Goal: Register for event/course

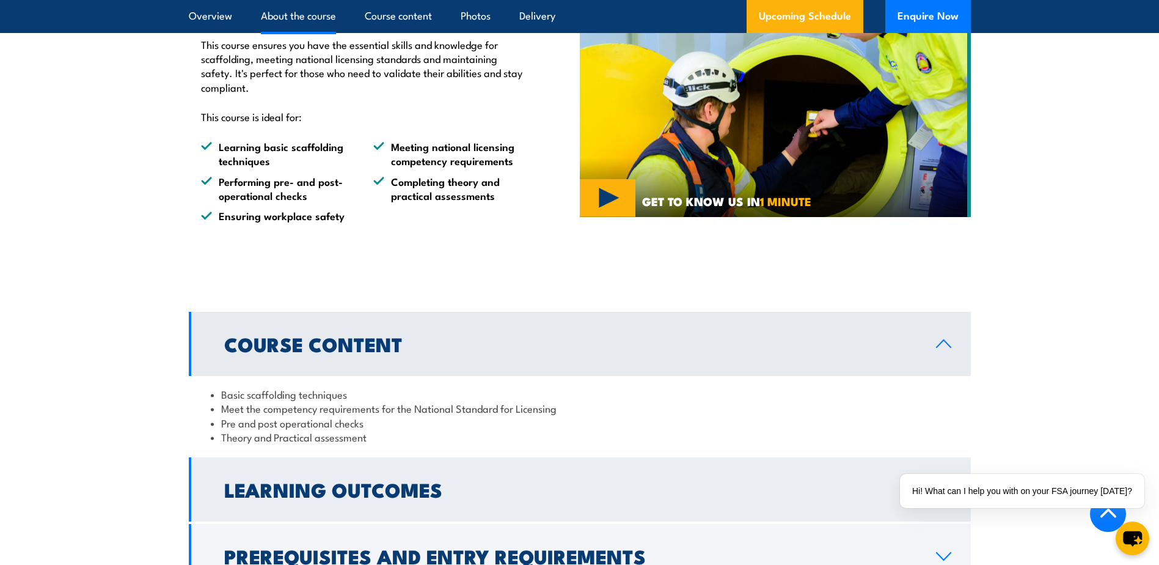
scroll to position [733, 0]
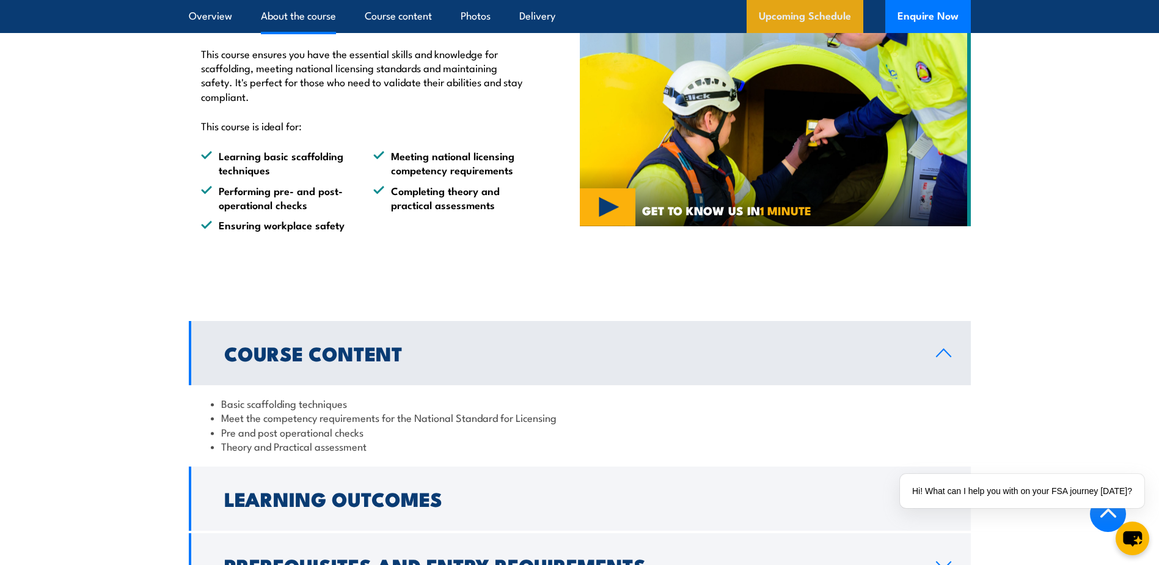
click at [778, 8] on link "Upcoming Schedule" at bounding box center [805, 16] width 117 height 33
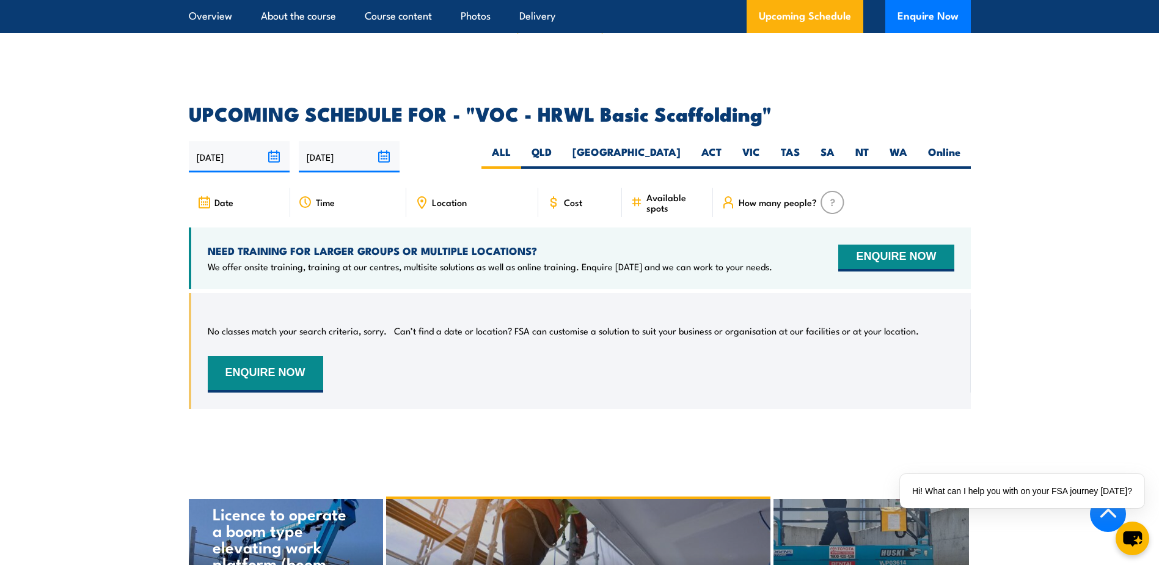
scroll to position [1760, 0]
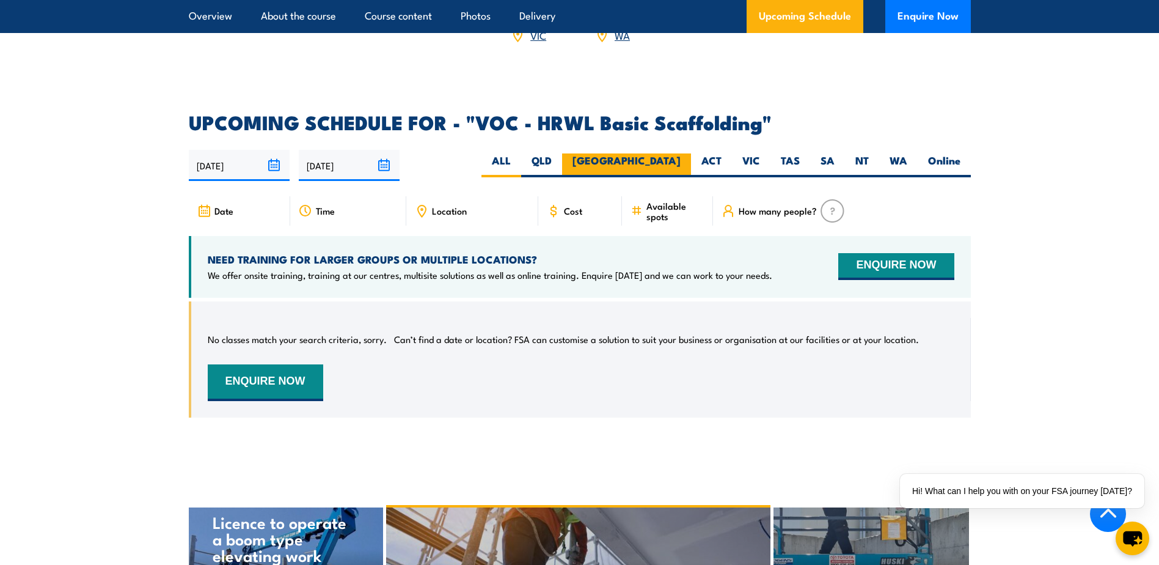
click at [669, 177] on label "[GEOGRAPHIC_DATA]" at bounding box center [626, 165] width 129 height 24
click at [681, 161] on input "[GEOGRAPHIC_DATA]" at bounding box center [685, 157] width 8 height 8
radio input "true"
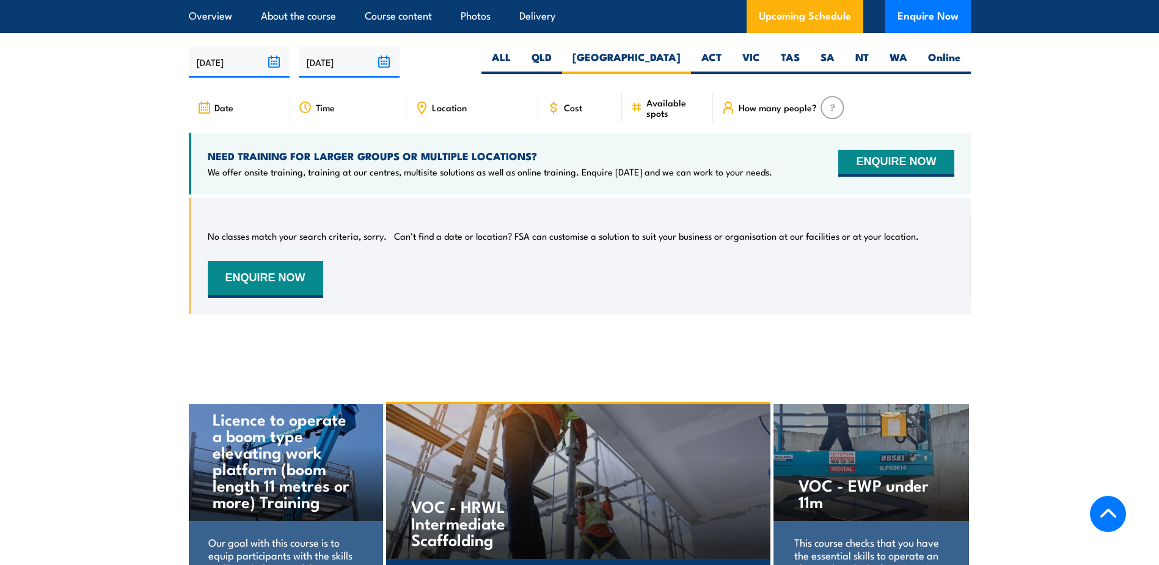
scroll to position [1883, 0]
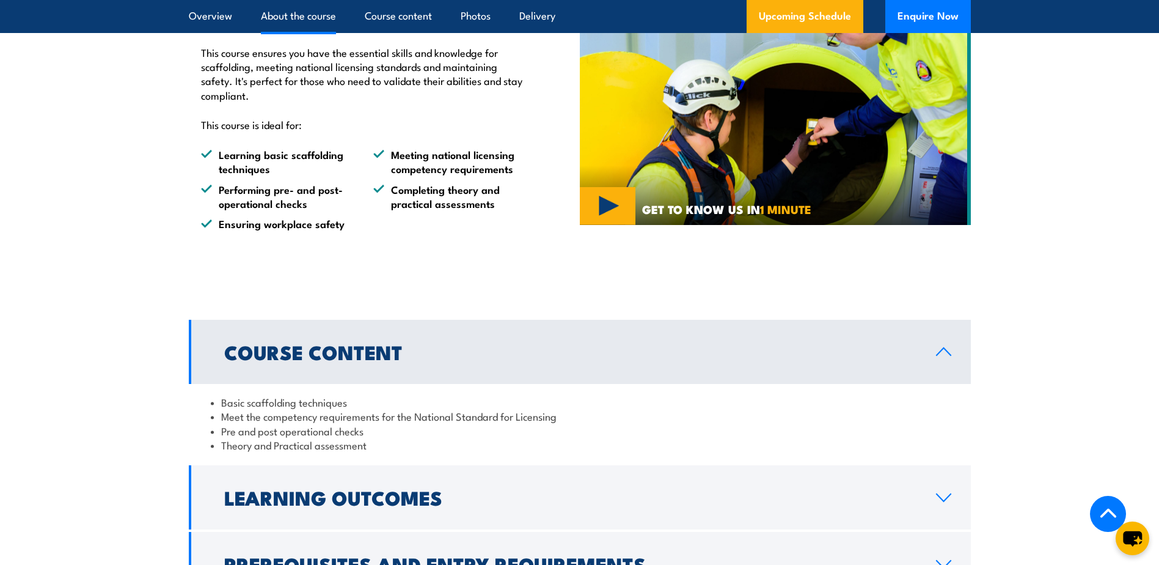
scroll to position [733, 0]
